Goal: Task Accomplishment & Management: Use online tool/utility

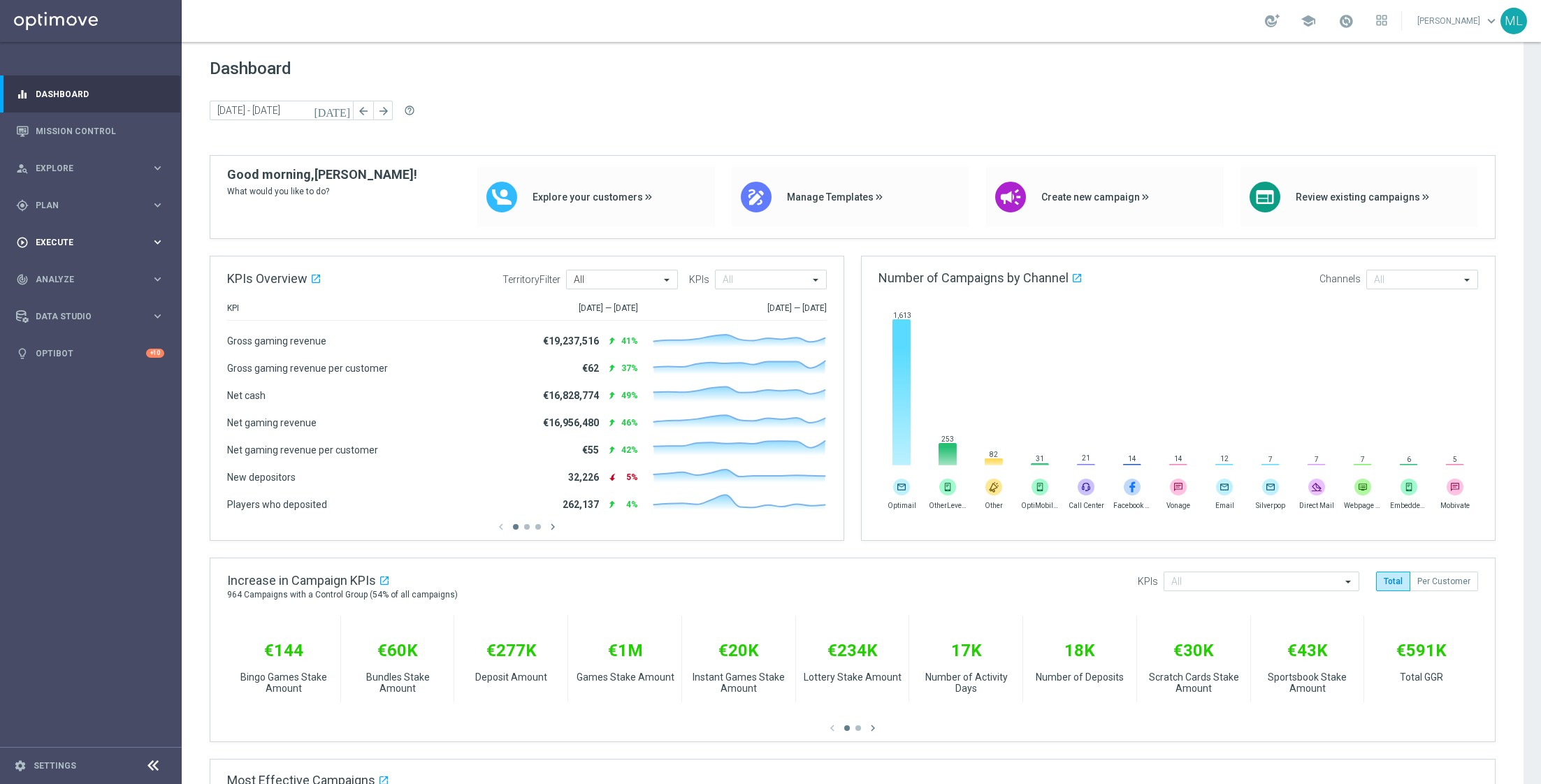
click at [157, 246] on icon "keyboard_arrow_right" at bounding box center [157, 241] width 13 height 13
click at [76, 287] on link "Stream Builder" at bounding box center [91, 291] width 109 height 11
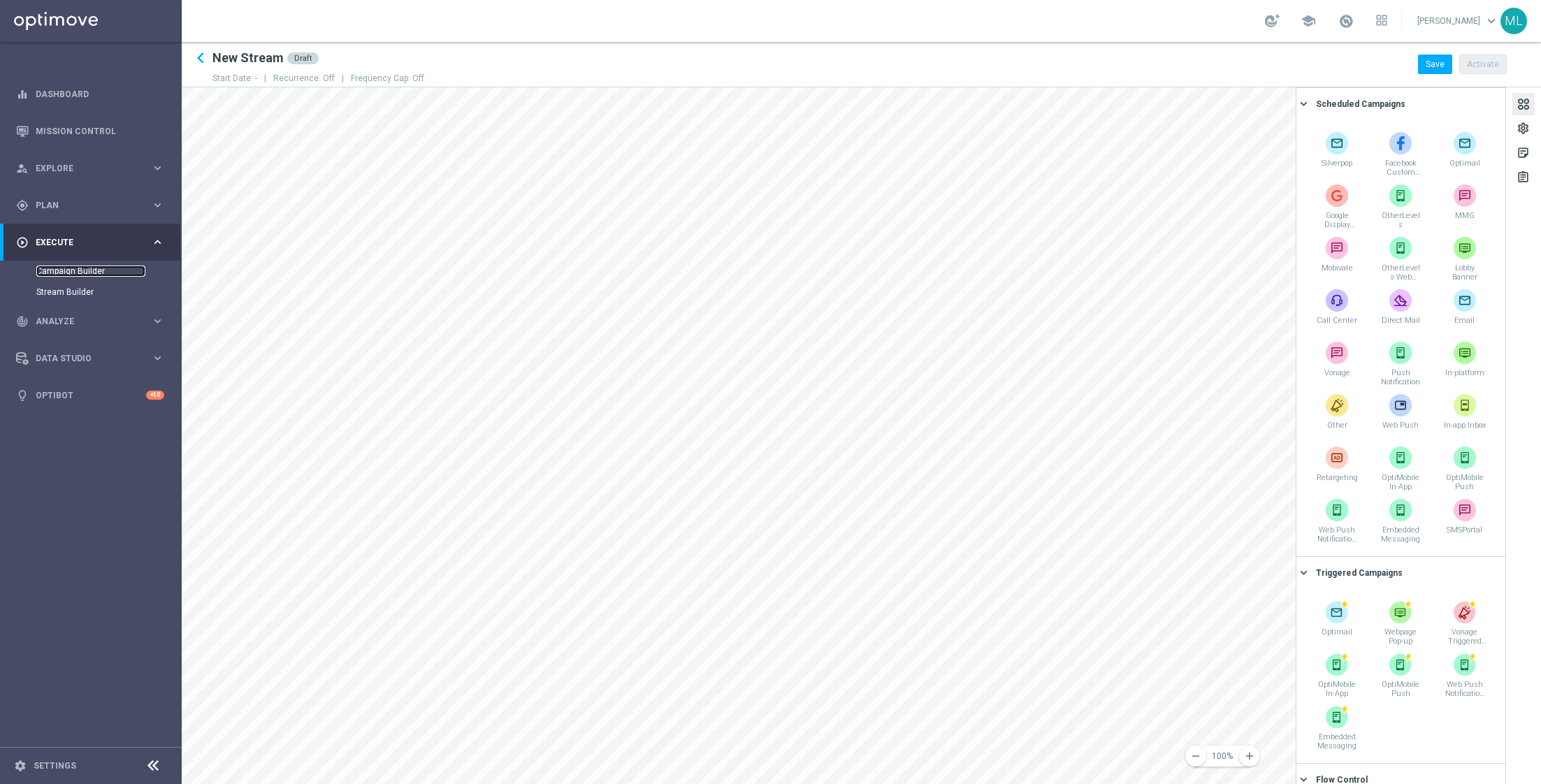
click at [65, 274] on link "Campaign Builder" at bounding box center [91, 271] width 109 height 11
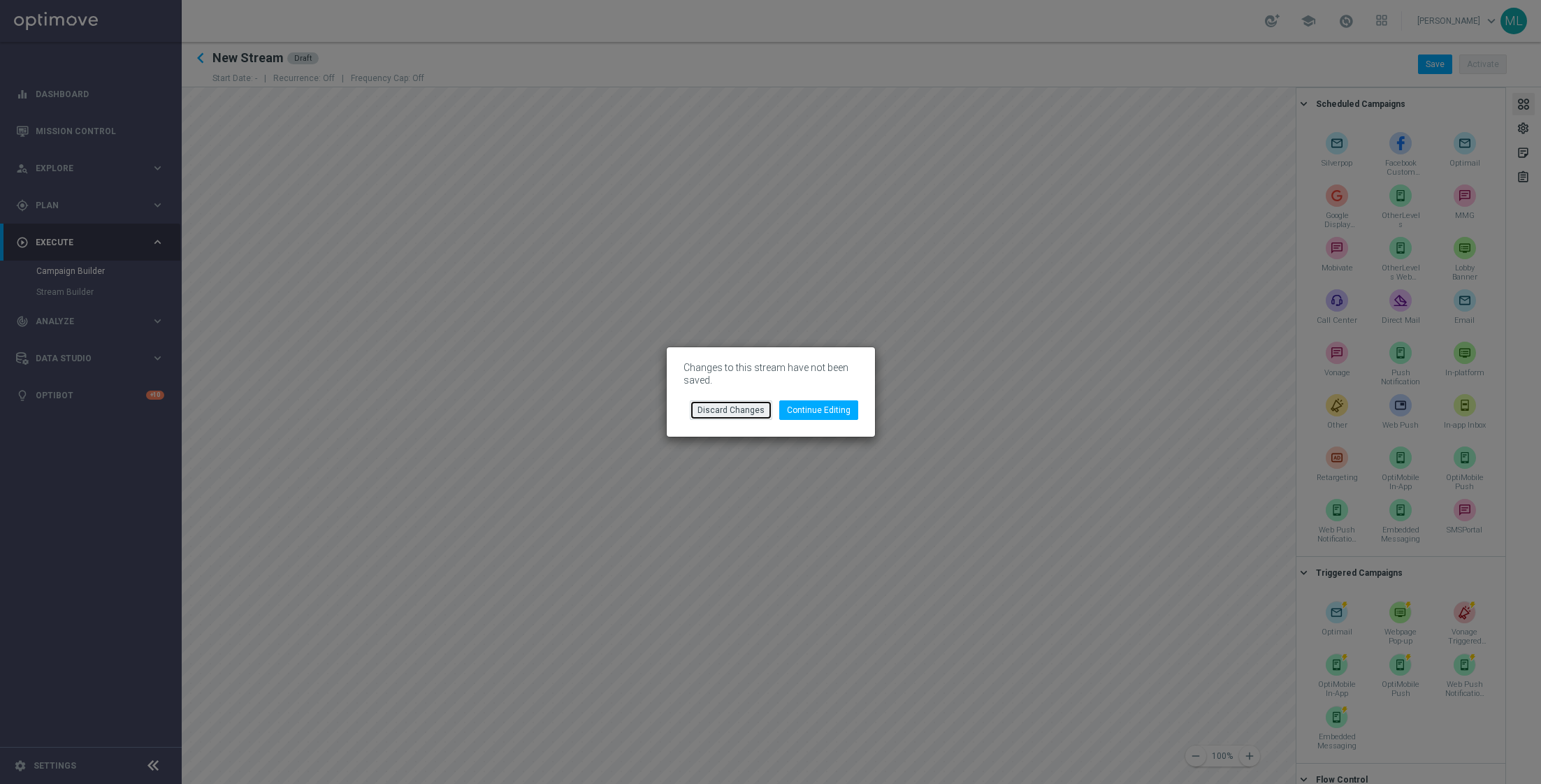
click at [731, 414] on button "Discard Changes" at bounding box center [731, 410] width 83 height 19
click at [717, 409] on button "Discard Changes" at bounding box center [731, 410] width 83 height 19
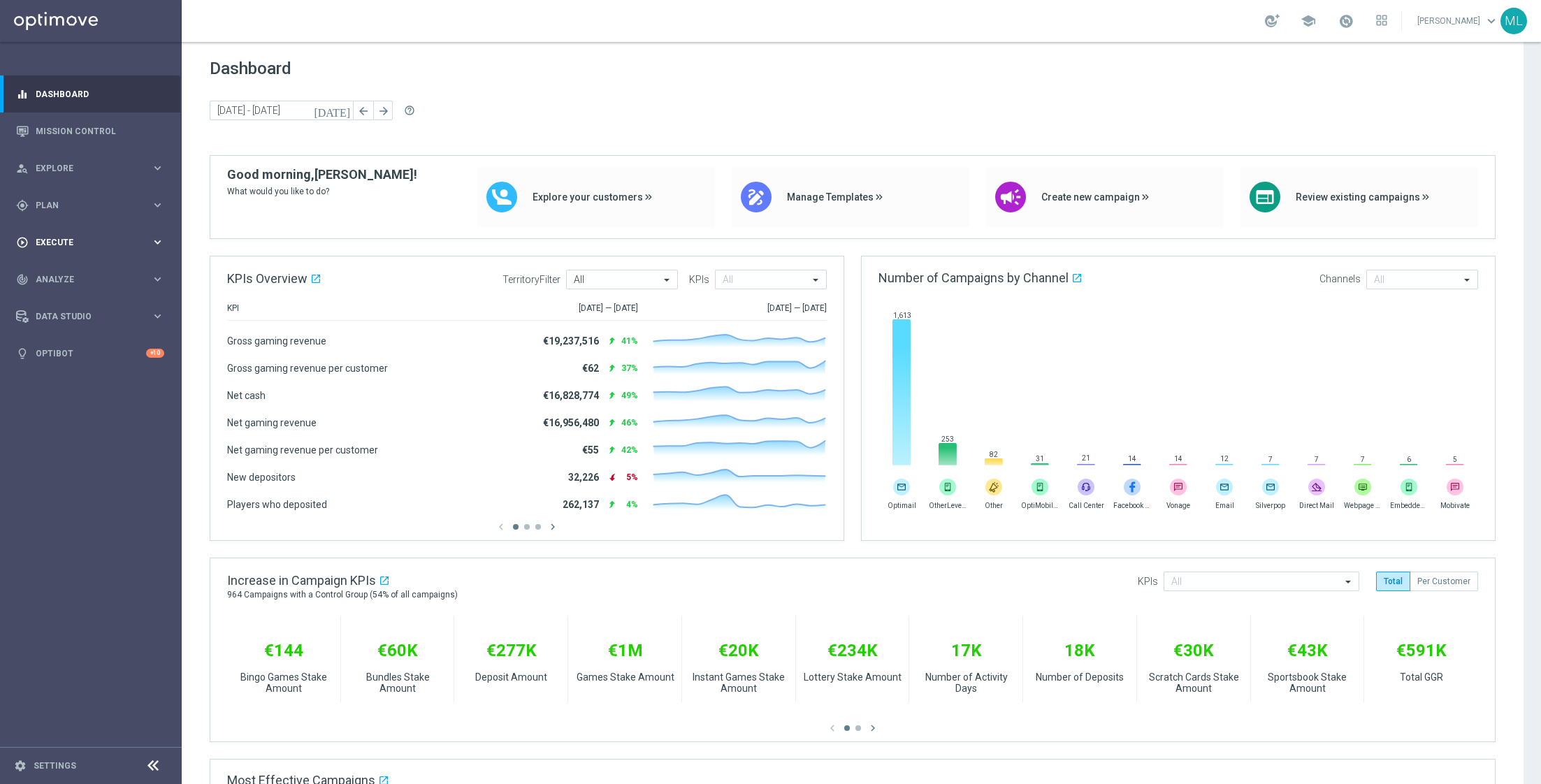
click at [159, 246] on icon "keyboard_arrow_right" at bounding box center [157, 241] width 13 height 13
click at [71, 271] on link "Campaign Builder" at bounding box center [91, 271] width 109 height 11
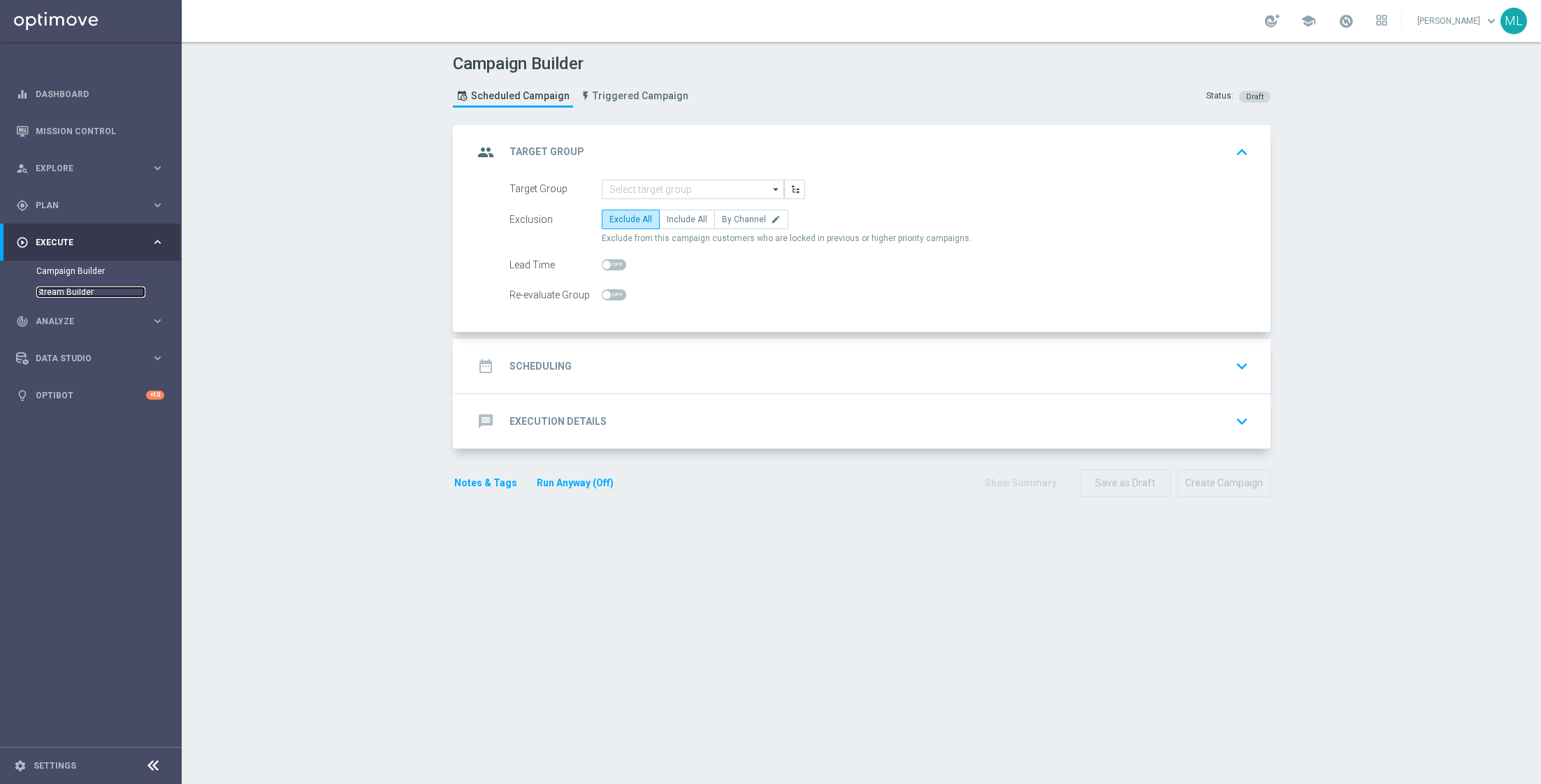
click at [46, 292] on link "Stream Builder" at bounding box center [91, 291] width 109 height 11
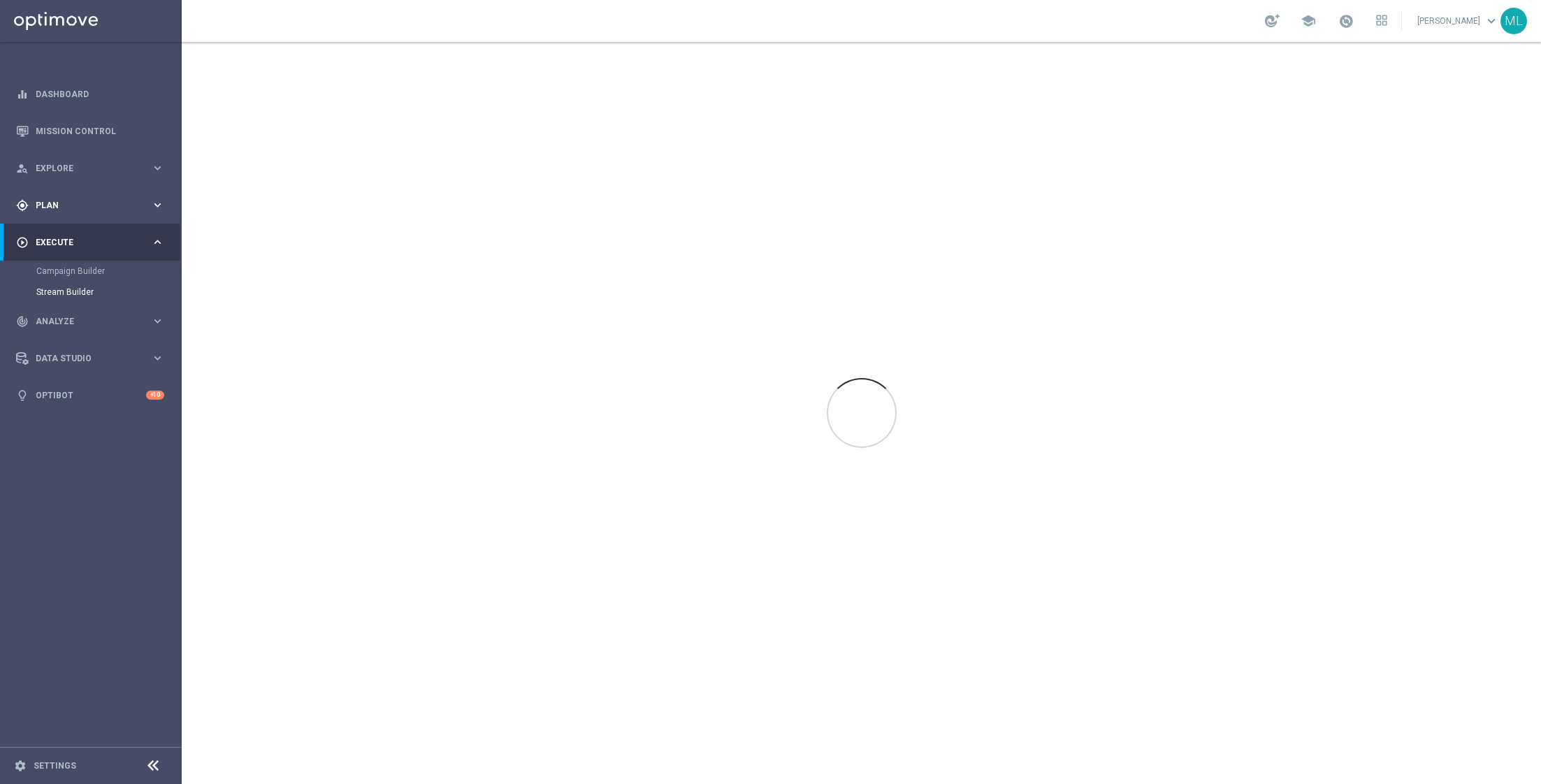
click at [155, 199] on icon "keyboard_arrow_right" at bounding box center [157, 205] width 13 height 13
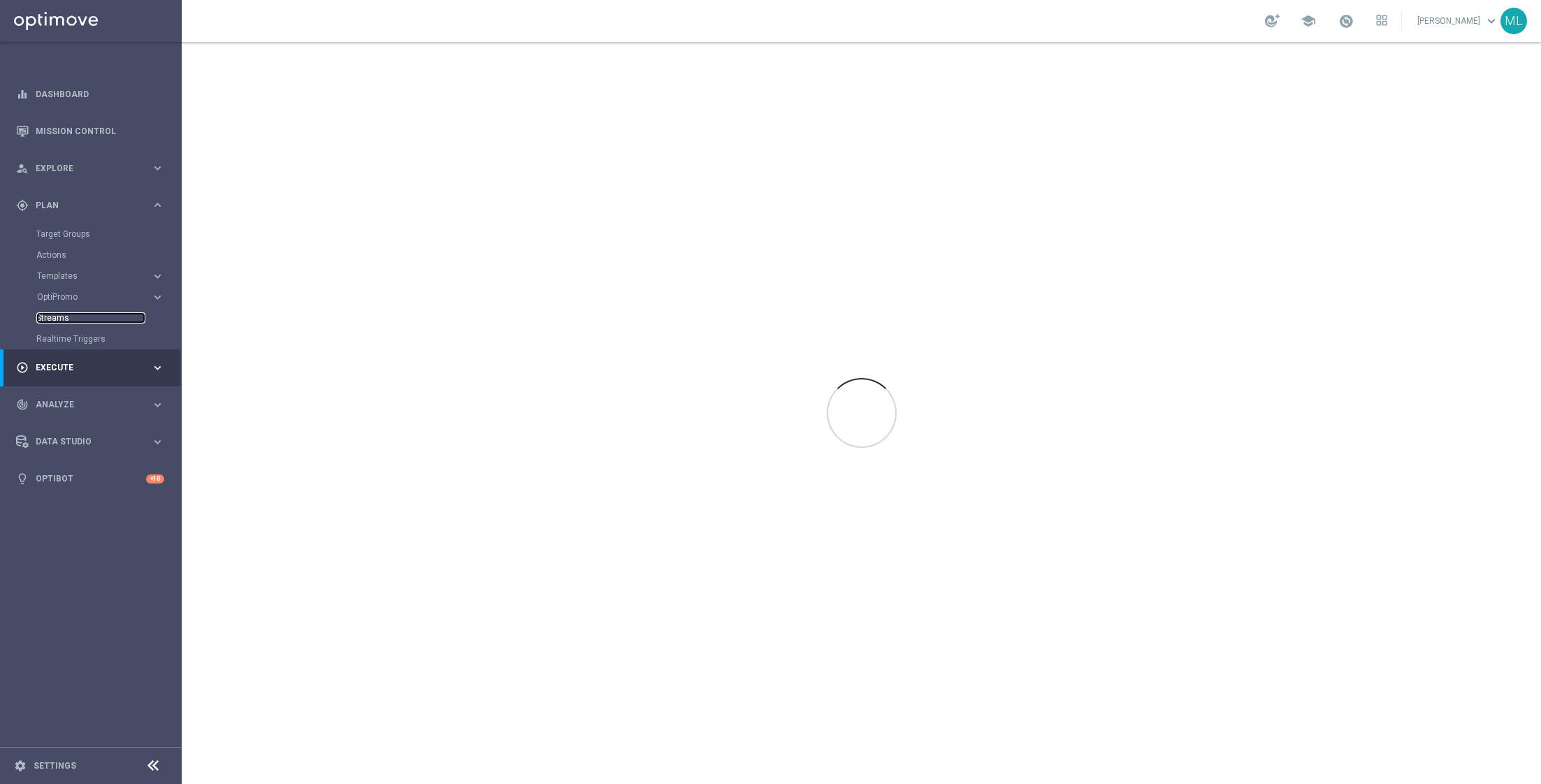
click at [56, 317] on link "Streams" at bounding box center [91, 318] width 109 height 11
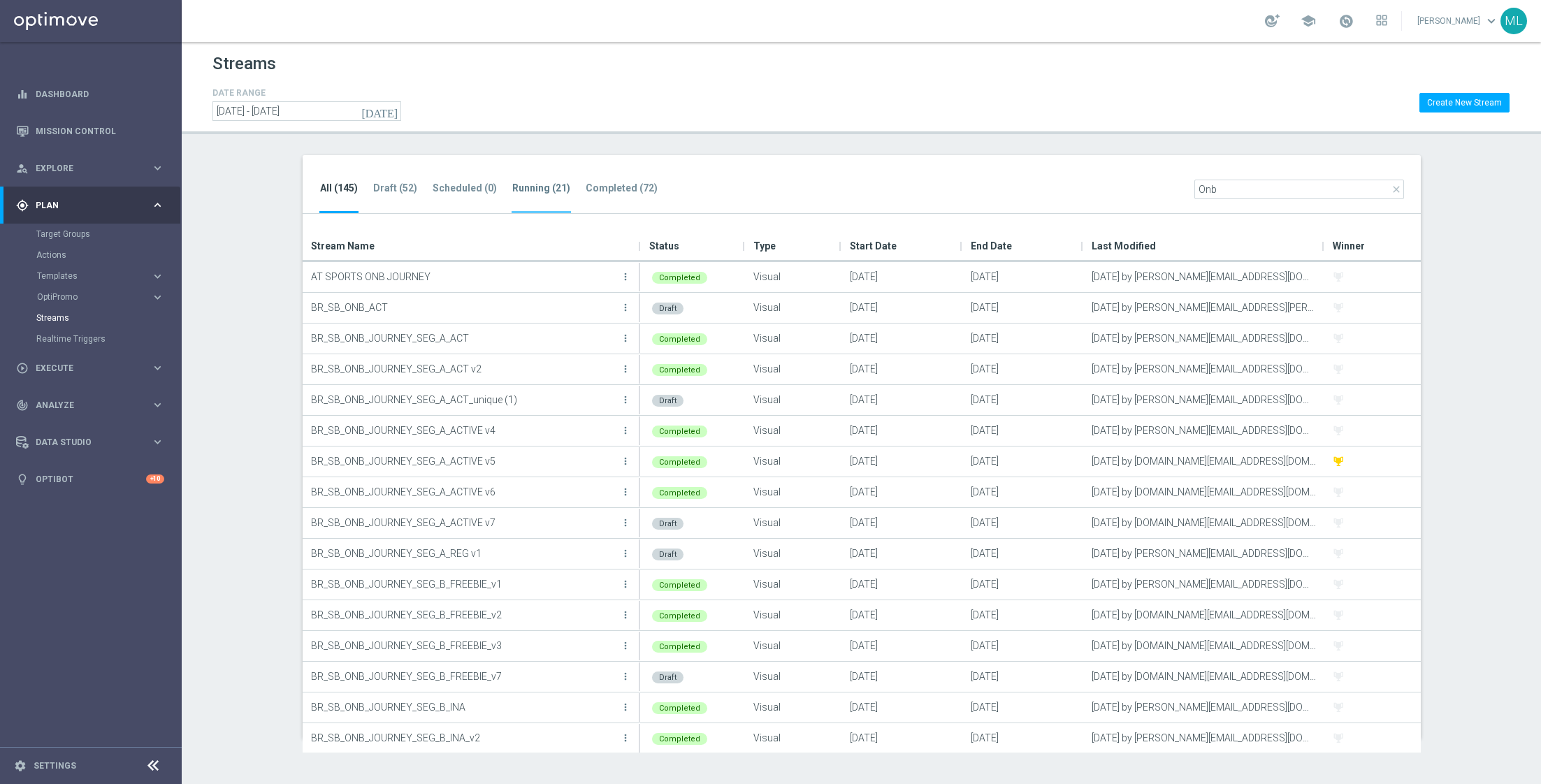
type input "Onb"
click at [535, 192] on tab-header "Running (21)" at bounding box center [541, 188] width 58 height 12
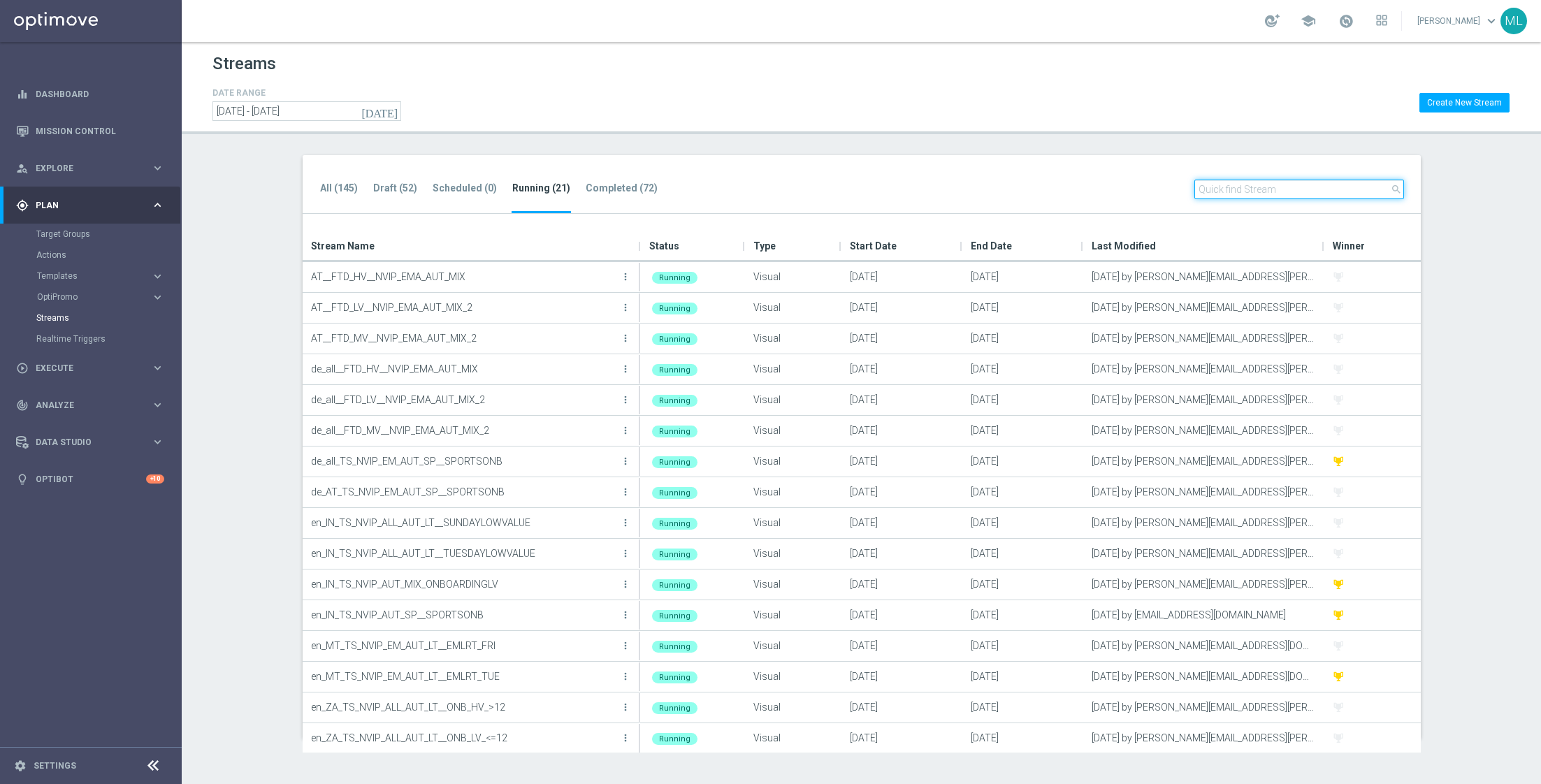
click at [1229, 185] on input "text" at bounding box center [1299, 189] width 210 height 19
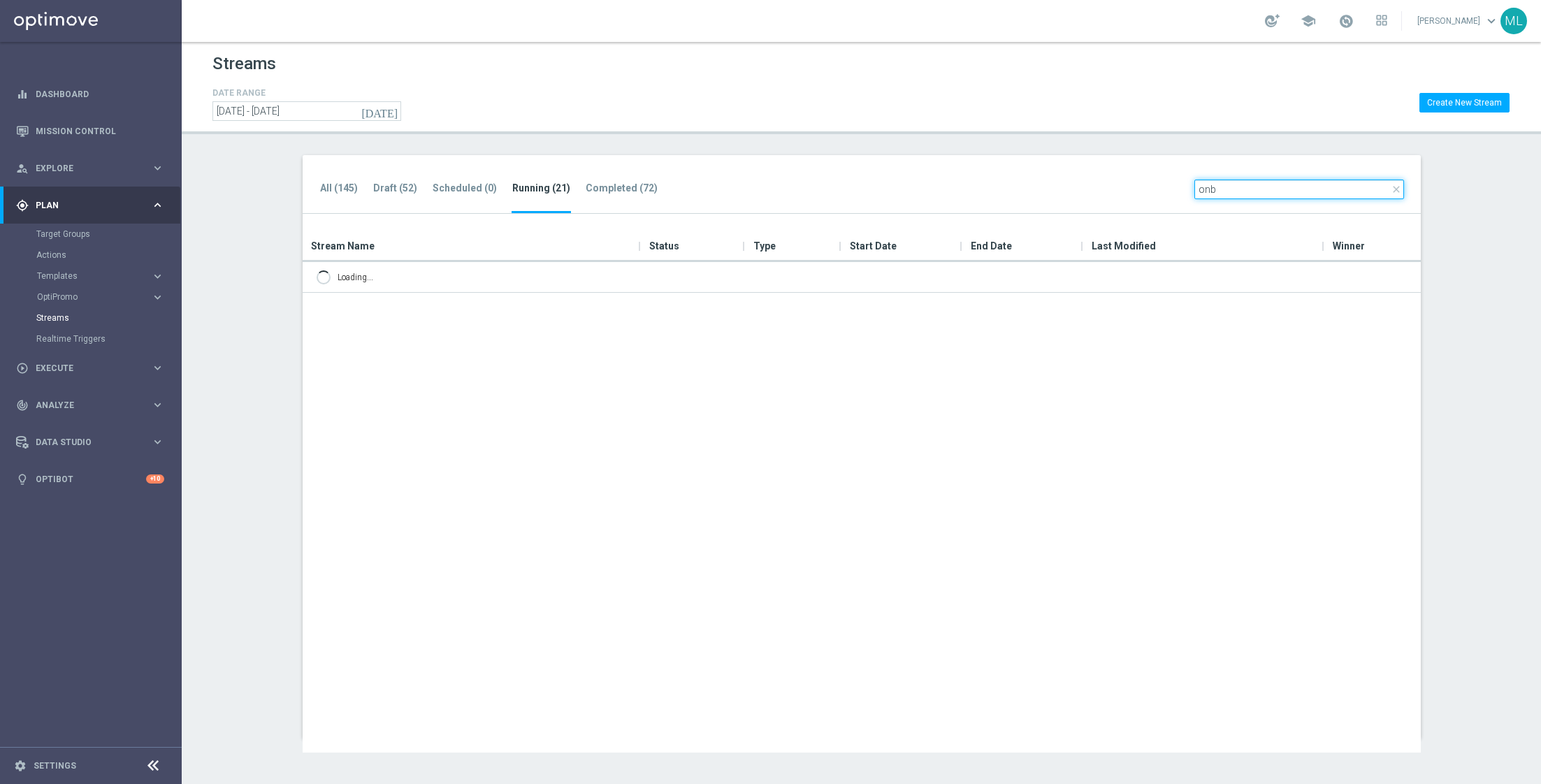
type input "onb"
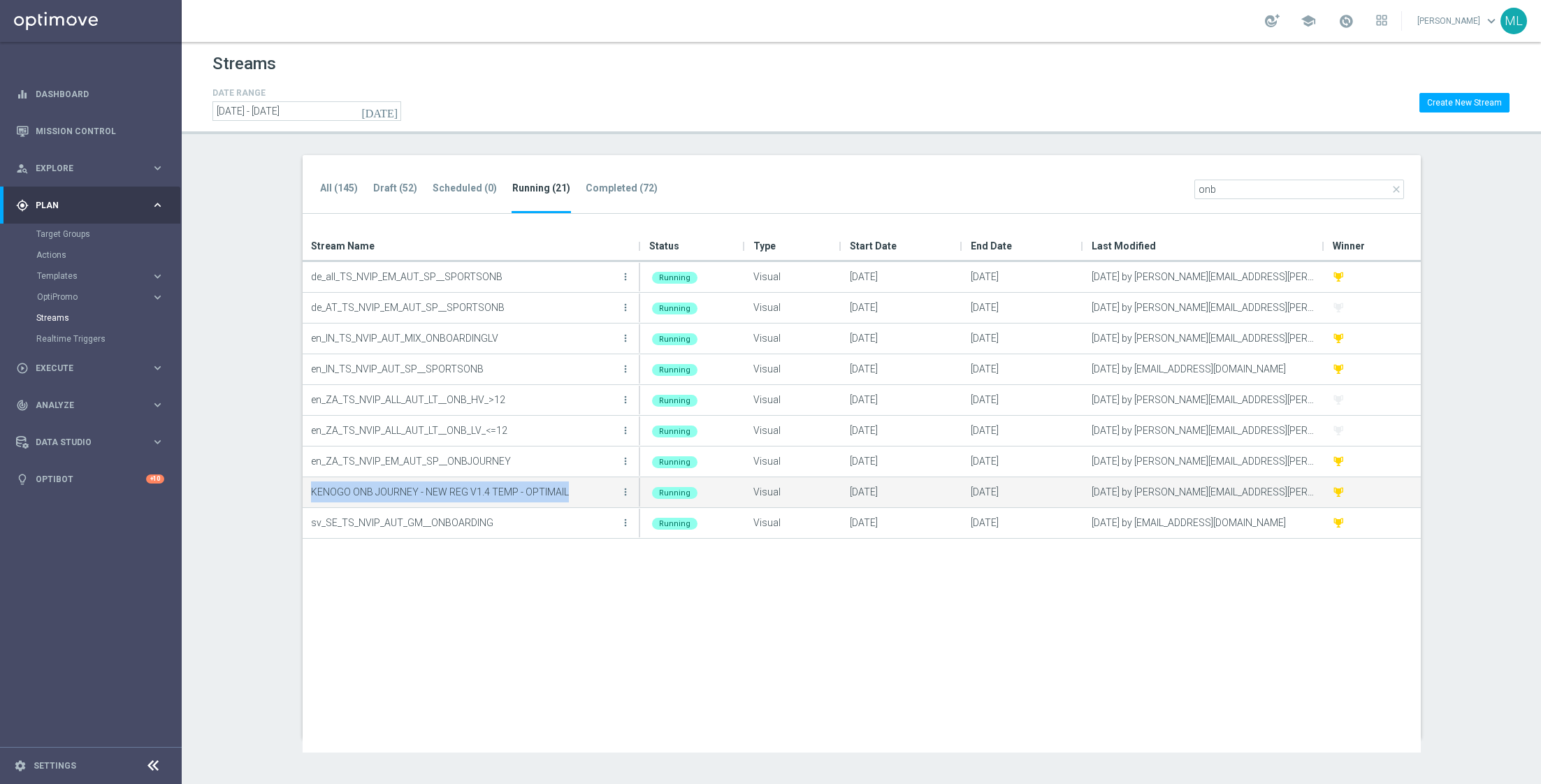
drag, startPoint x: 569, startPoint y: 489, endPoint x: 306, endPoint y: 488, distance: 263.0
click at [306, 488] on div "KENOGO ONB JOURNEY - NEW REG V1.4 TEMP - OPTIMAIL more_vert" at bounding box center [471, 492] width 338 height 30
copy p "KENOGO ONB JOURNEY - NEW REG V1.4 TEMP - OPTIMAIL"
click at [624, 490] on icon "more_vert" at bounding box center [625, 492] width 11 height 11
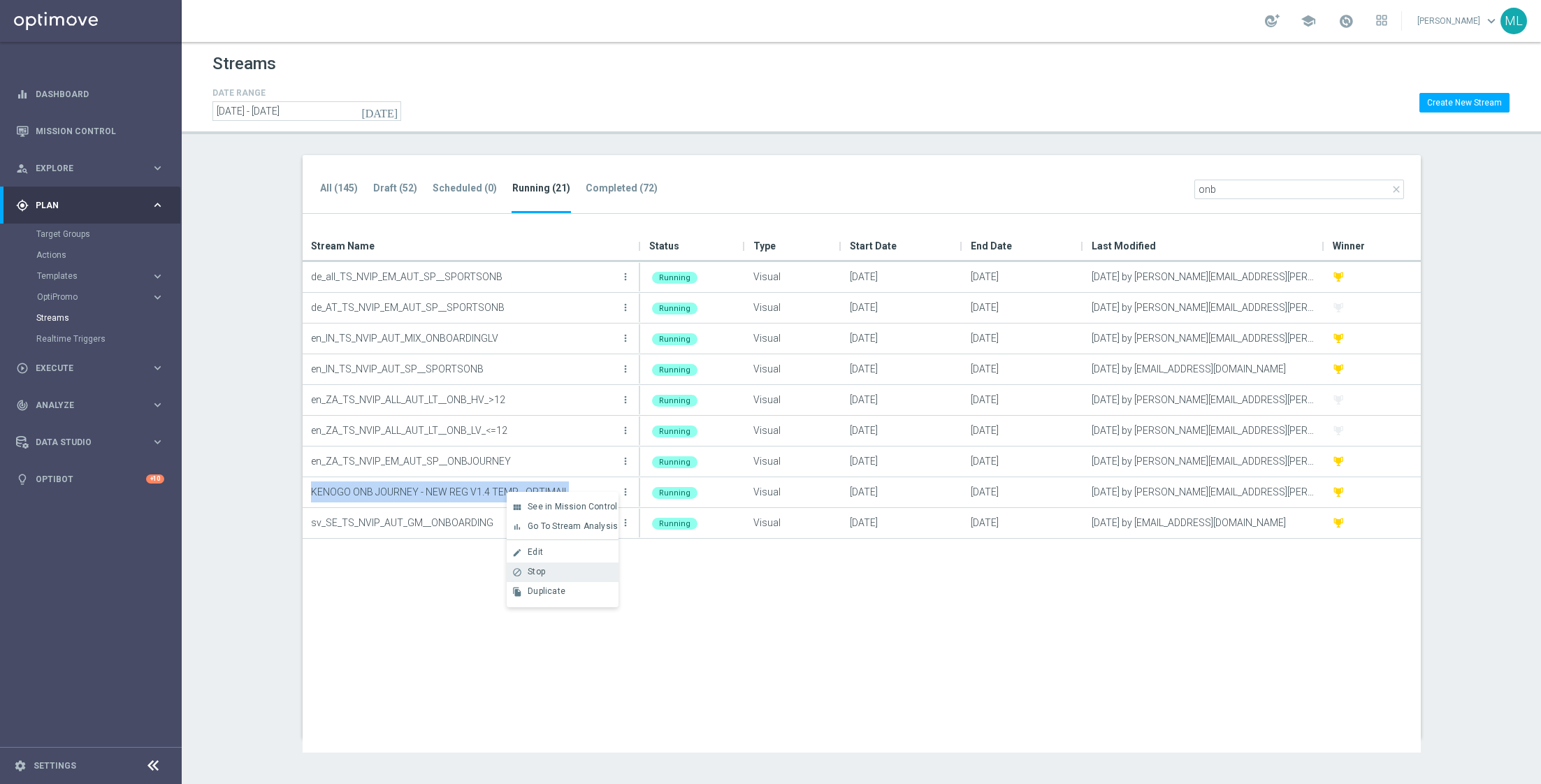
click at [552, 567] on div "Stop" at bounding box center [569, 571] width 84 height 10
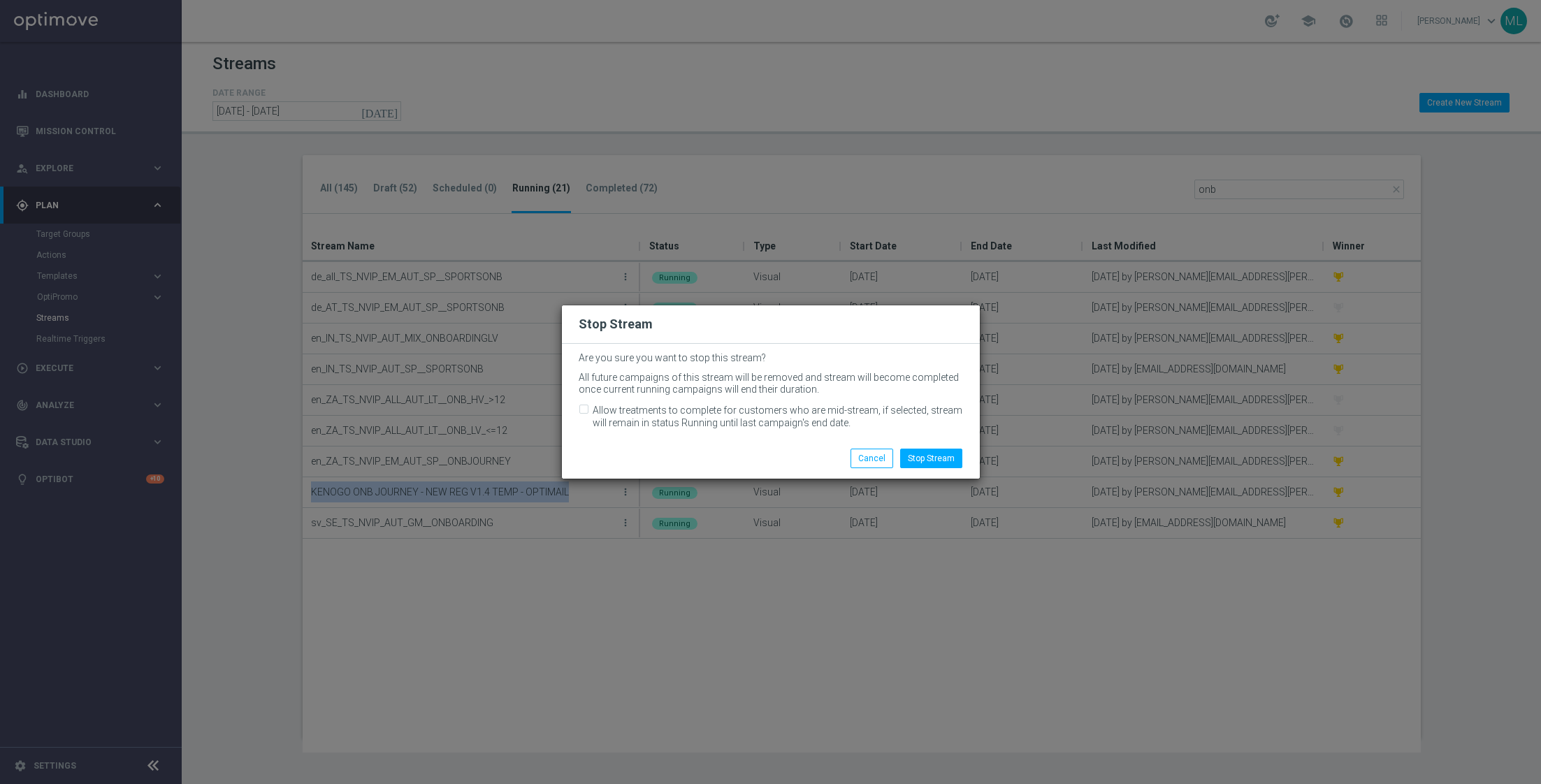
click at [583, 407] on input "Allow treatments to complete for customers who are mid-stream, if selected, str…" at bounding box center [583, 411] width 9 height 9
checkbox input "true"
click at [934, 460] on button "Stop Stream" at bounding box center [931, 458] width 62 height 19
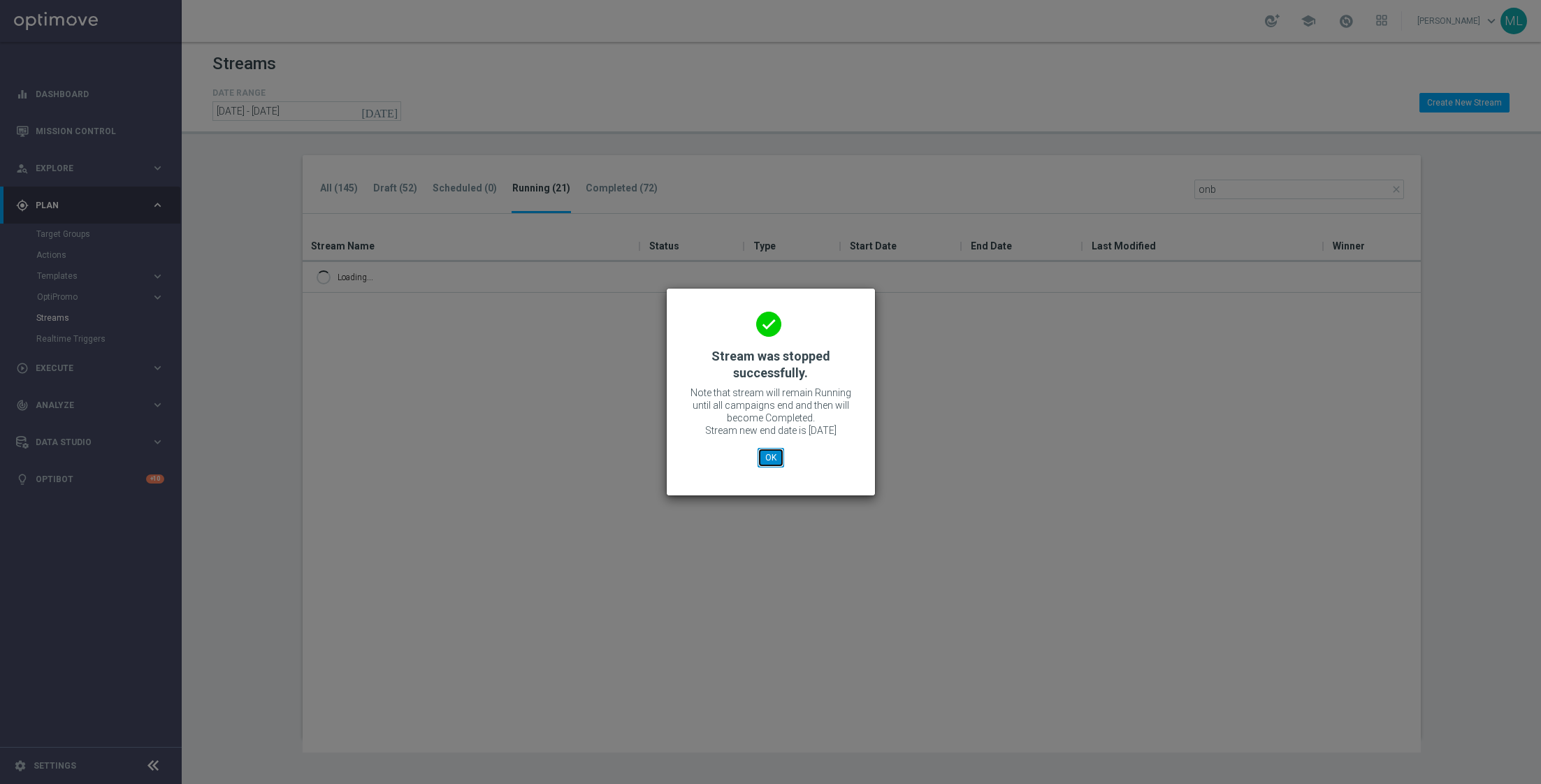
click at [773, 458] on button "OK" at bounding box center [770, 457] width 26 height 19
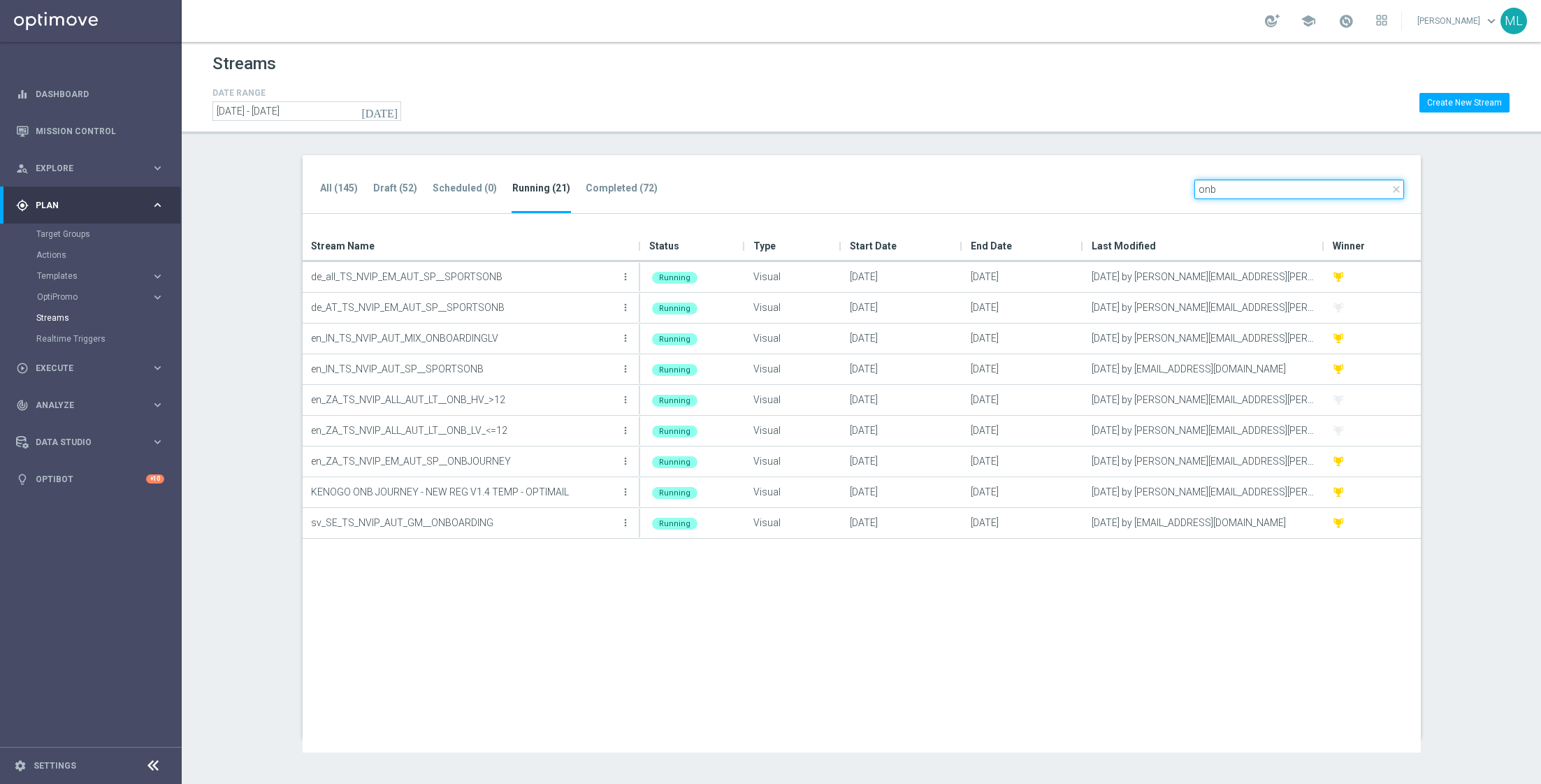
click at [1254, 182] on input "onb" at bounding box center [1299, 189] width 210 height 19
click at [1228, 189] on input "onb" at bounding box center [1299, 189] width 210 height 19
paste input "KENOGO ONB JOURNEY - NEW REG V1.4 TEMP - OPTIMAIL"
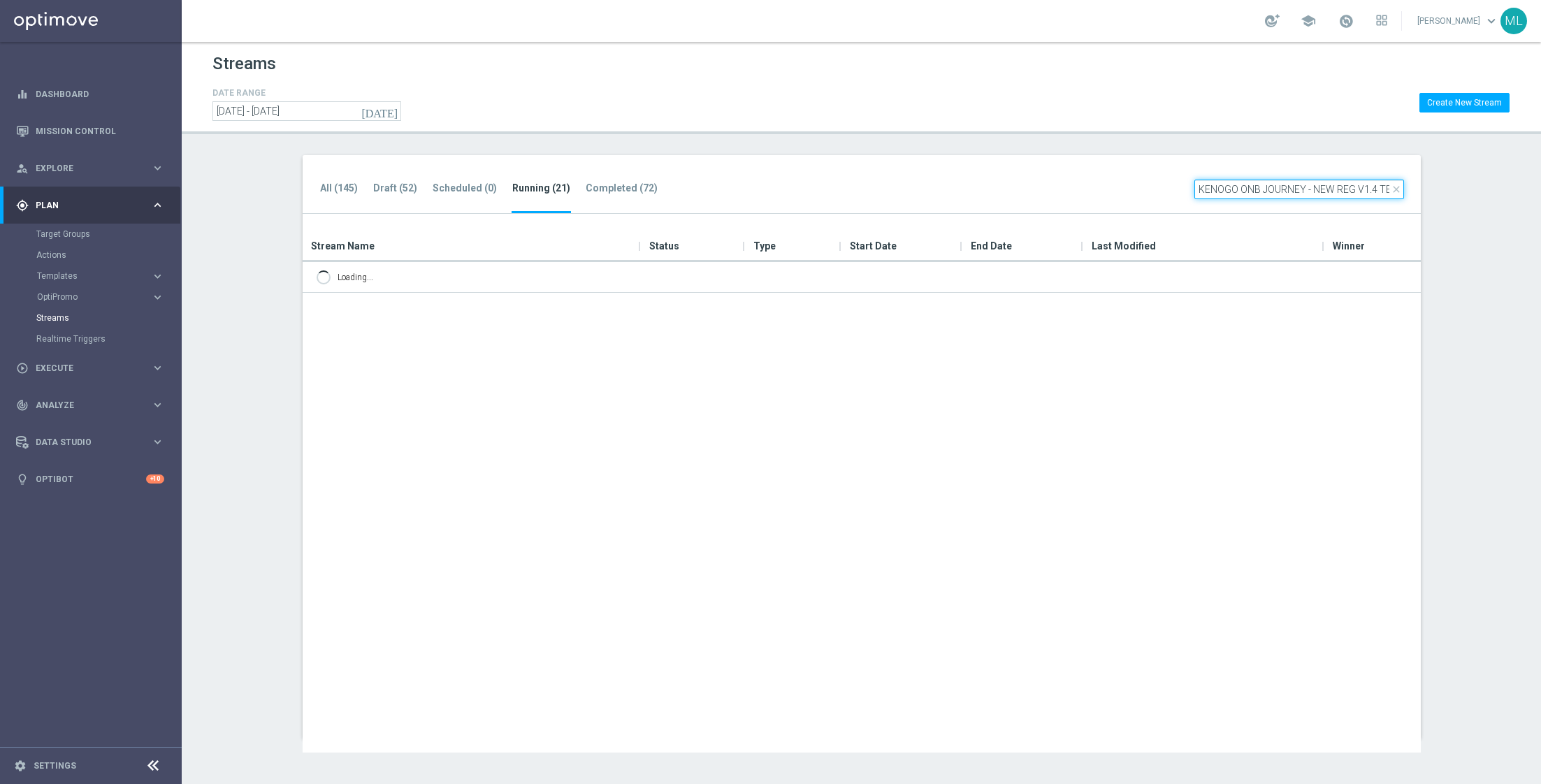
scroll to position [0, 65]
type input "KENOGO ONB JOURNEY - NEW REG V1.4 TEMP - OPTIMAIL"
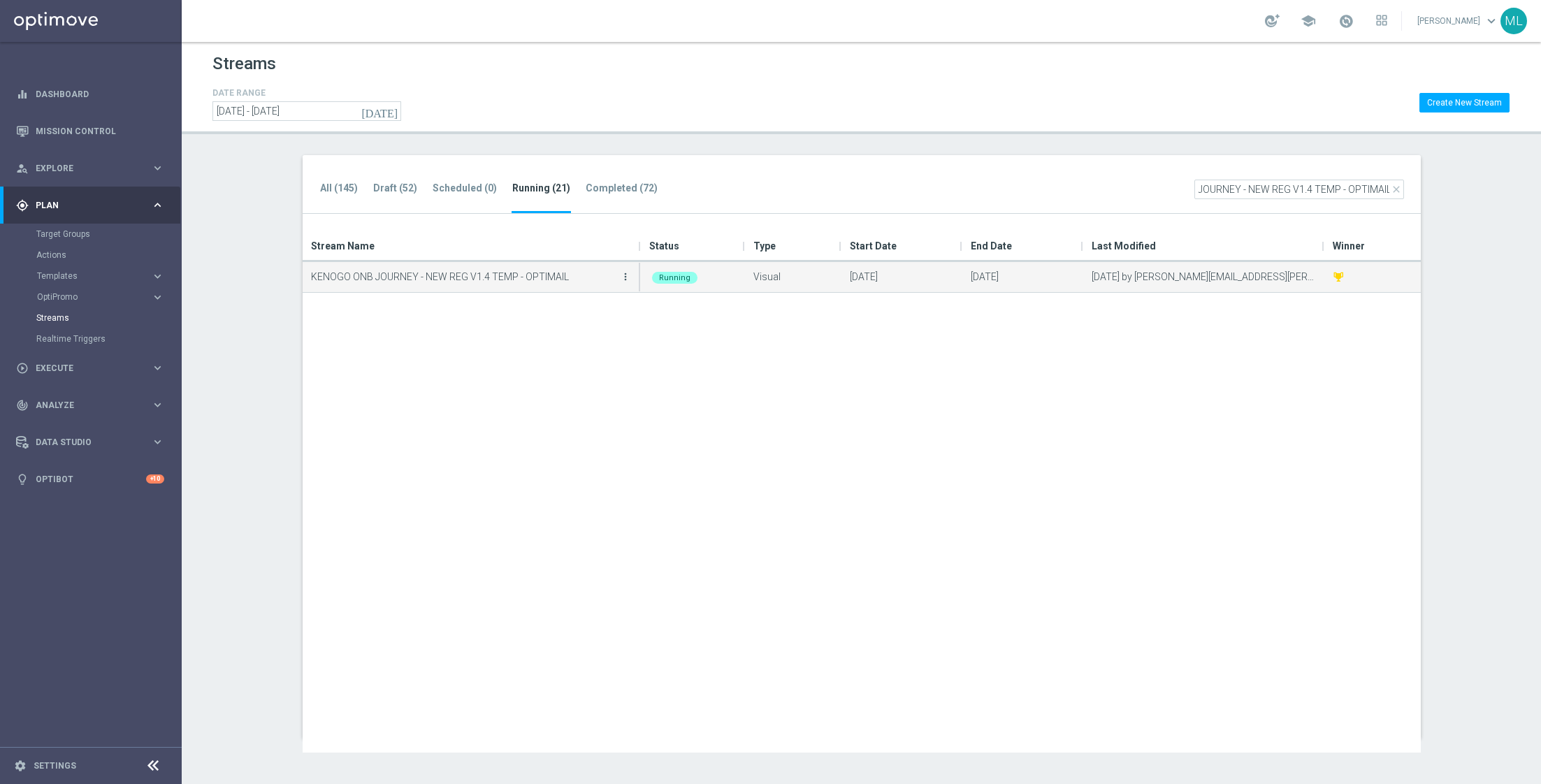
click at [627, 274] on icon "more_vert" at bounding box center [625, 277] width 11 height 11
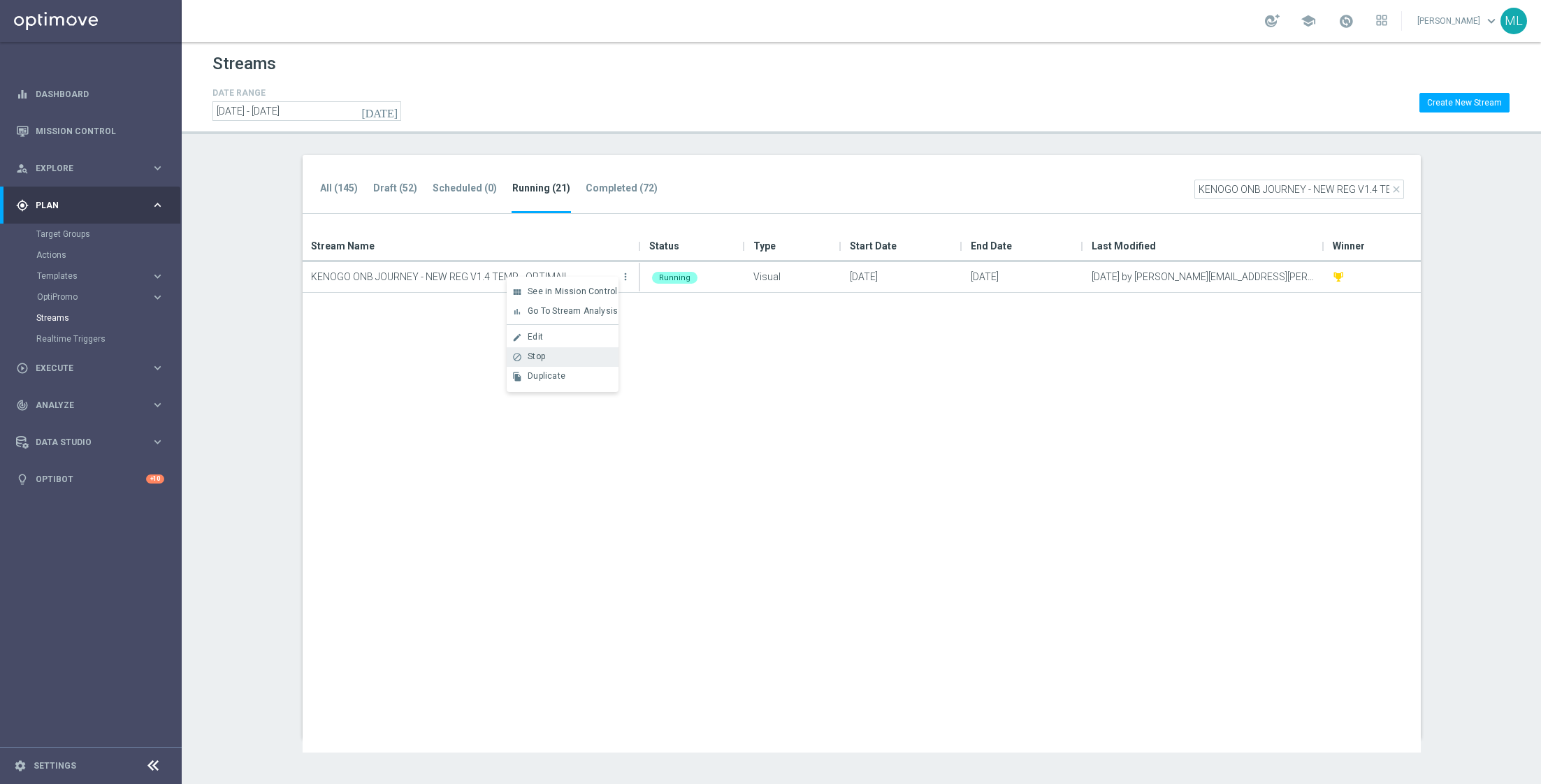
click at [550, 359] on div "Stop" at bounding box center [569, 356] width 84 height 10
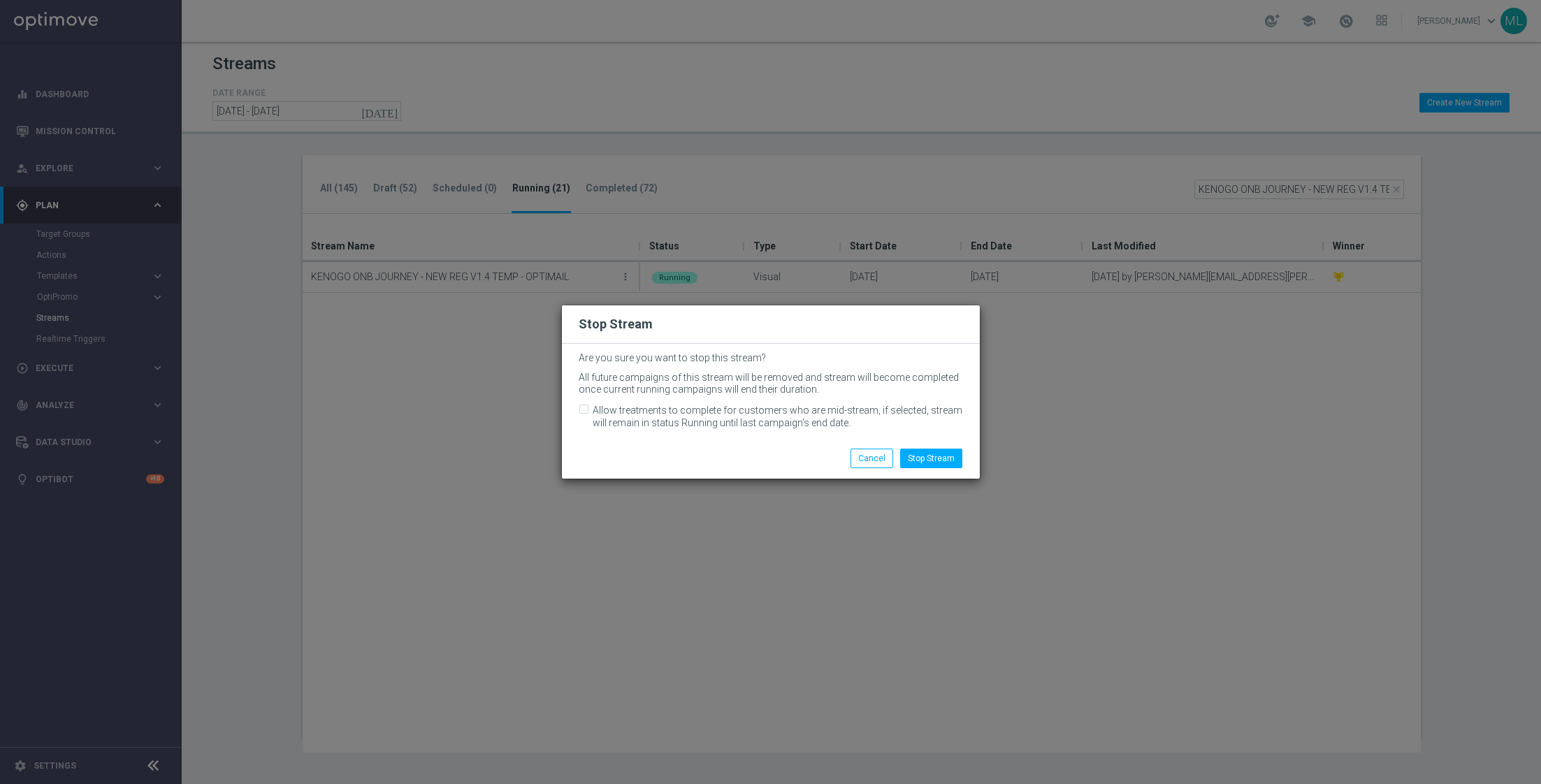
click at [581, 409] on input "Allow treatments to complete for customers who are mid-stream, if selected, str…" at bounding box center [583, 411] width 9 height 9
checkbox input "true"
click at [928, 459] on button "Stop Stream" at bounding box center [931, 458] width 62 height 19
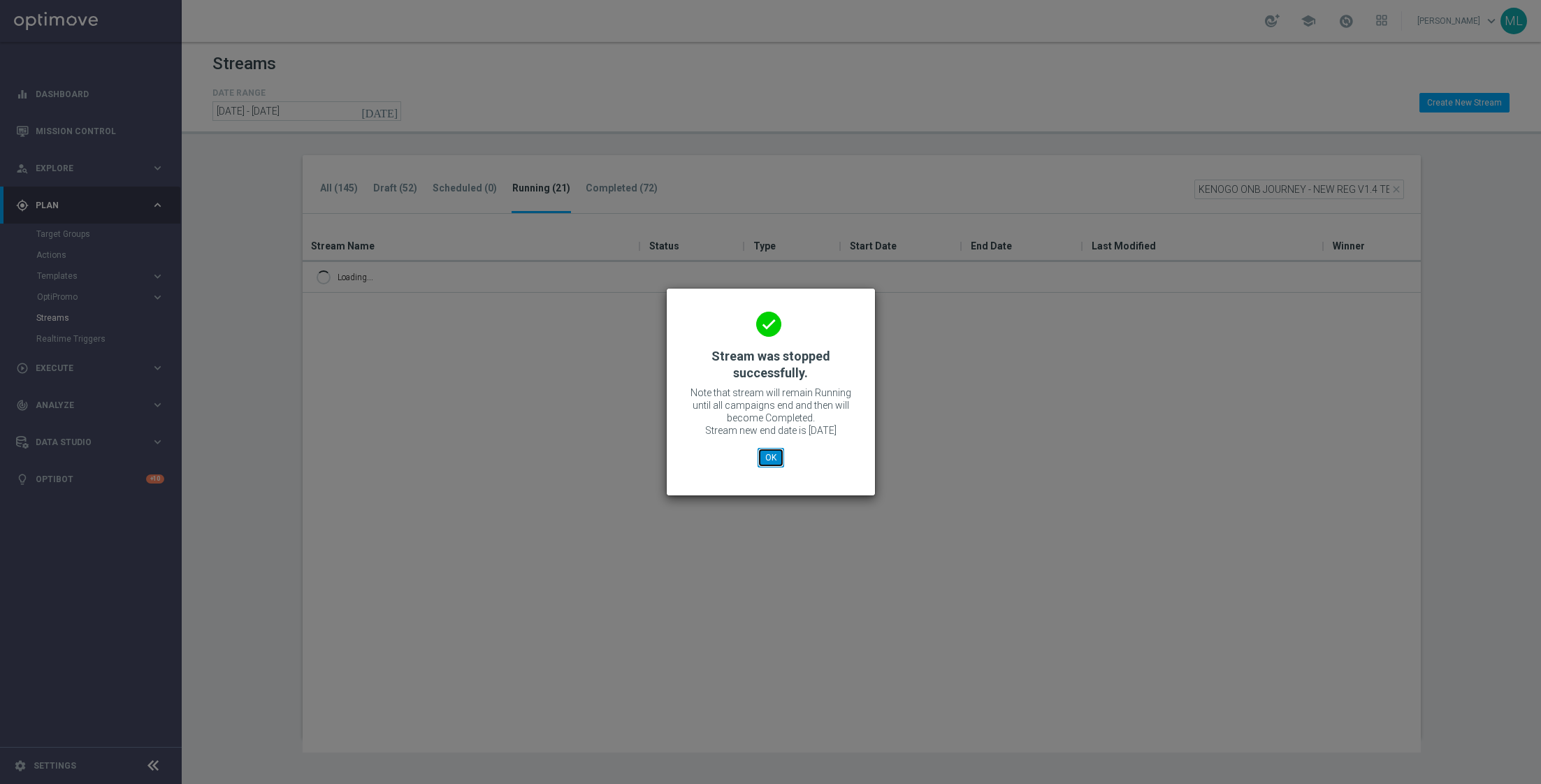
click at [767, 467] on button "OK" at bounding box center [770, 457] width 26 height 19
